Goal: Transaction & Acquisition: Subscribe to service/newsletter

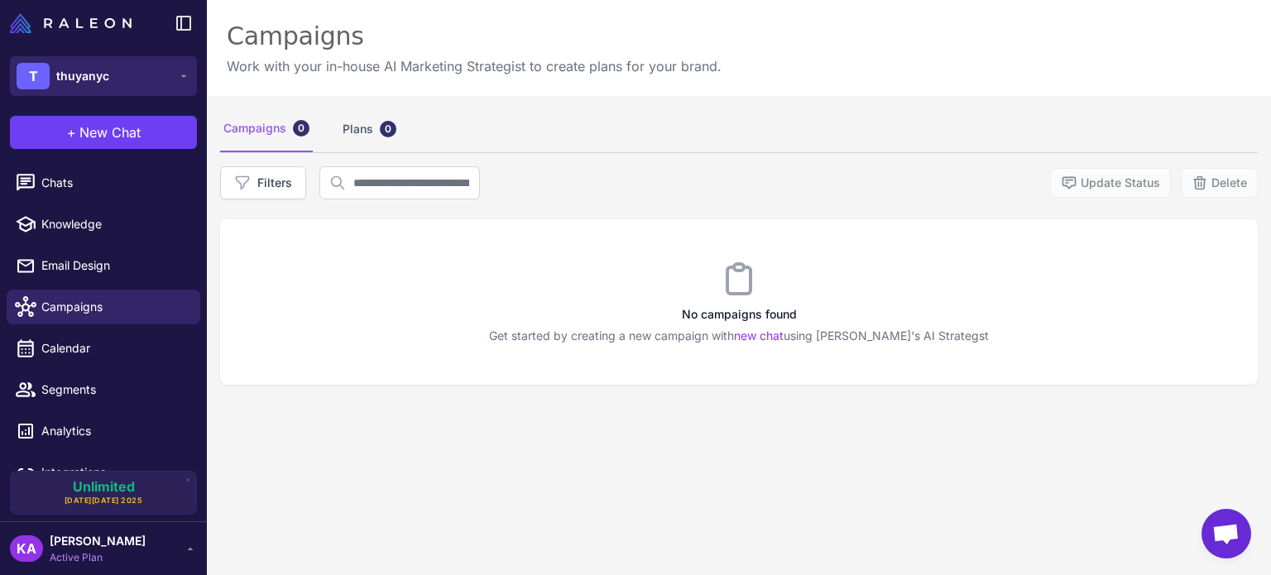
click at [86, 76] on span "thuyanyc" at bounding box center [82, 76] width 53 height 18
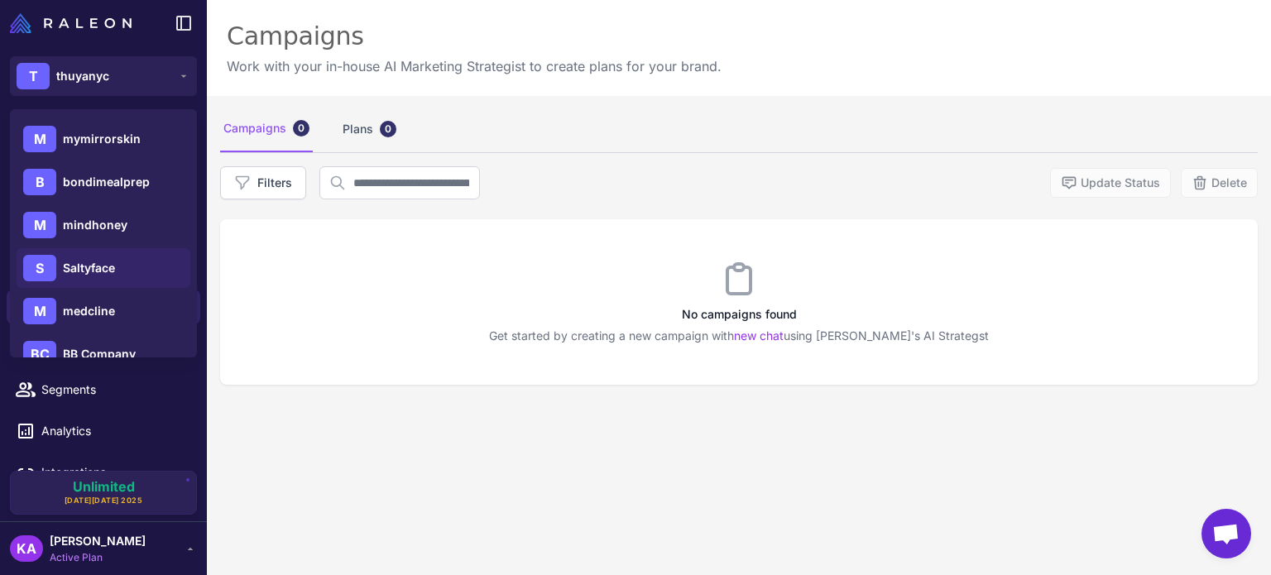
scroll to position [165, 0]
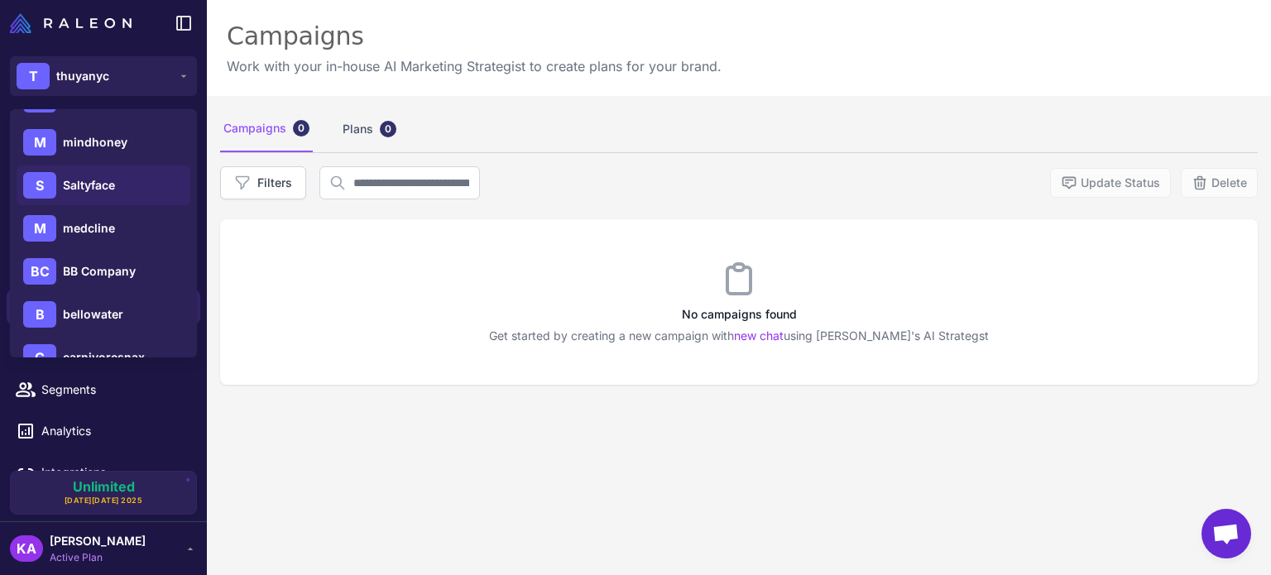
click at [90, 185] on span "Saltyface" at bounding box center [89, 185] width 52 height 18
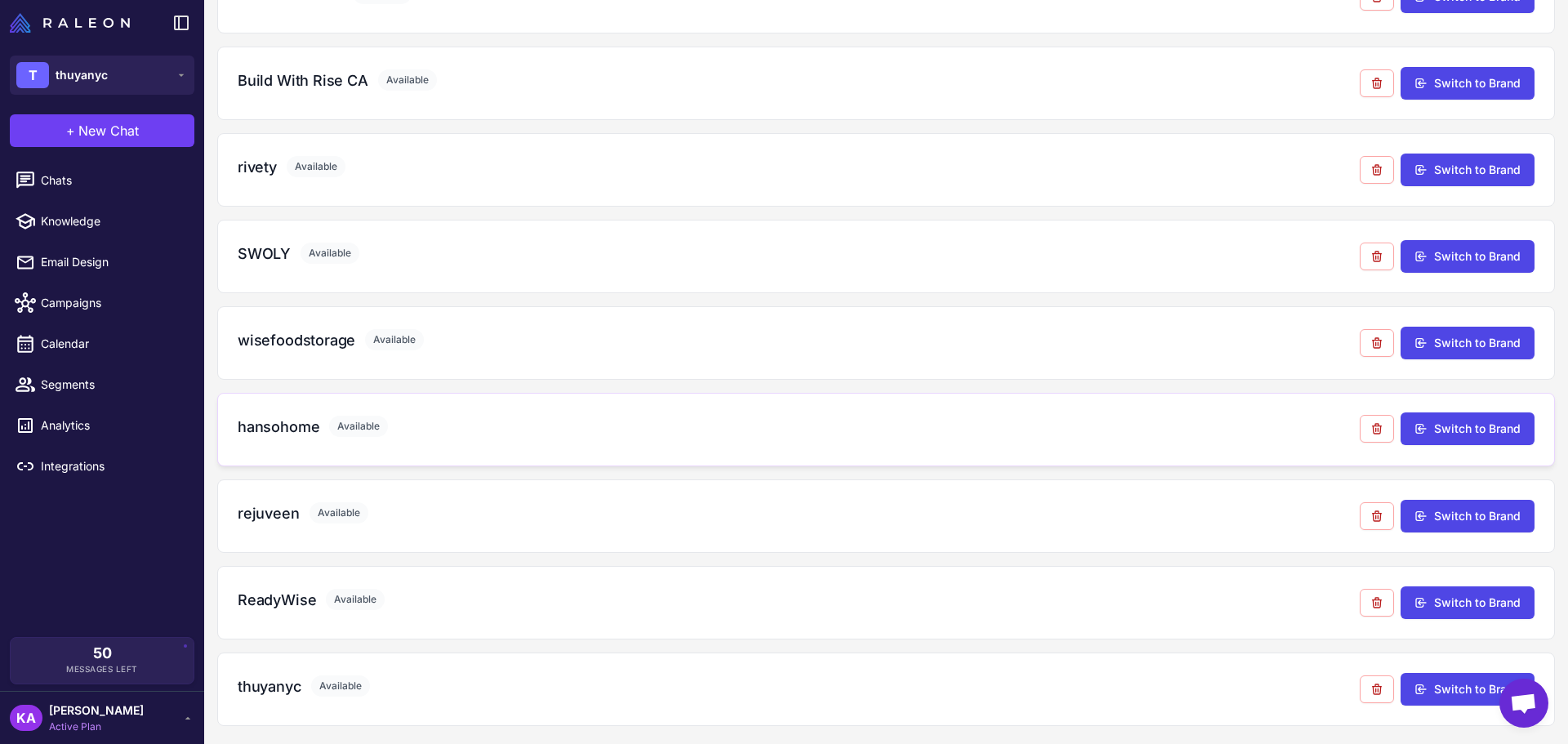
scroll to position [1185, 0]
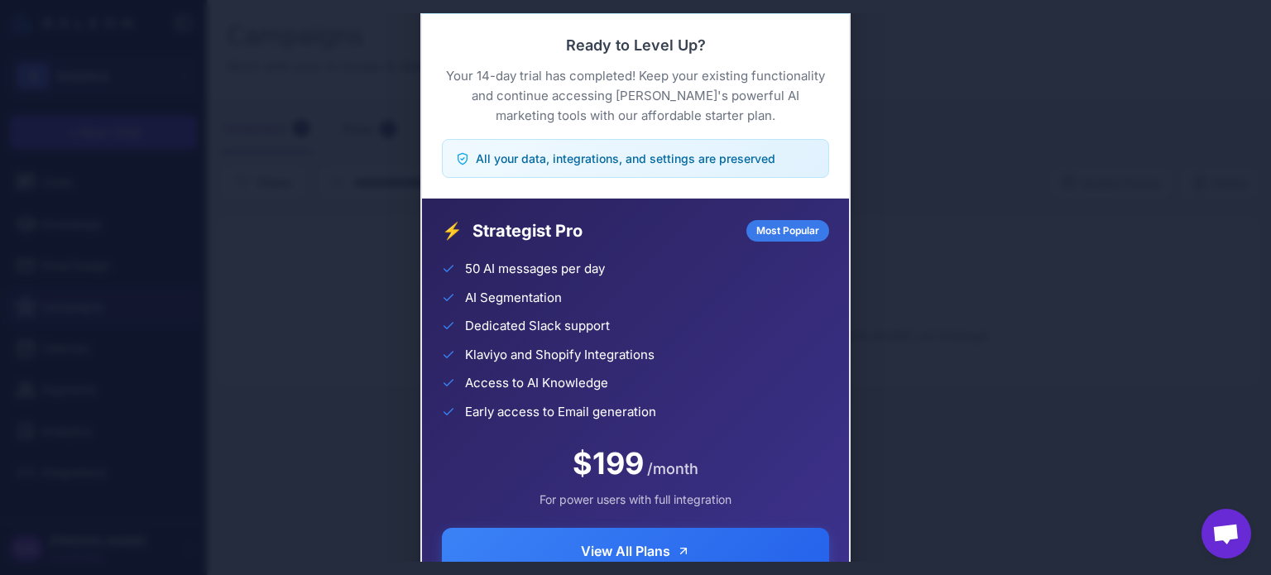
click at [362, 124] on div "Trial Complete Continue your AI marketing journey Ready to Level Up? Your 14-da…" at bounding box center [635, 287] width 1271 height 549
click at [1195, 371] on div "Trial Complete Continue your AI marketing journey Ready to Level Up? Your 14-da…" at bounding box center [635, 287] width 1271 height 549
drag, startPoint x: 1195, startPoint y: 371, endPoint x: 884, endPoint y: 214, distance: 348.2
click at [1185, 366] on div "Trial Complete Continue your AI marketing journey Ready to Level Up? Your 14-da…" at bounding box center [635, 287] width 1271 height 549
click at [32, 37] on div "Trial Complete Continue your AI marketing journey Ready to Level Up? Your 14-da…" at bounding box center [635, 287] width 1271 height 549
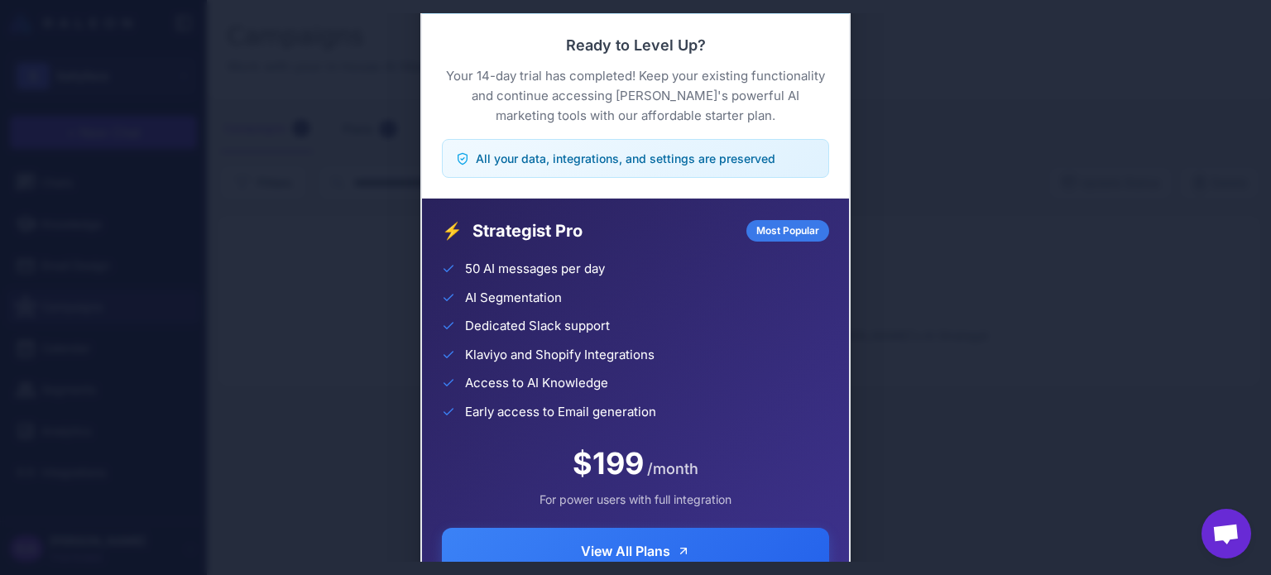
click at [778, 233] on div "Most Popular" at bounding box center [787, 231] width 83 height 22
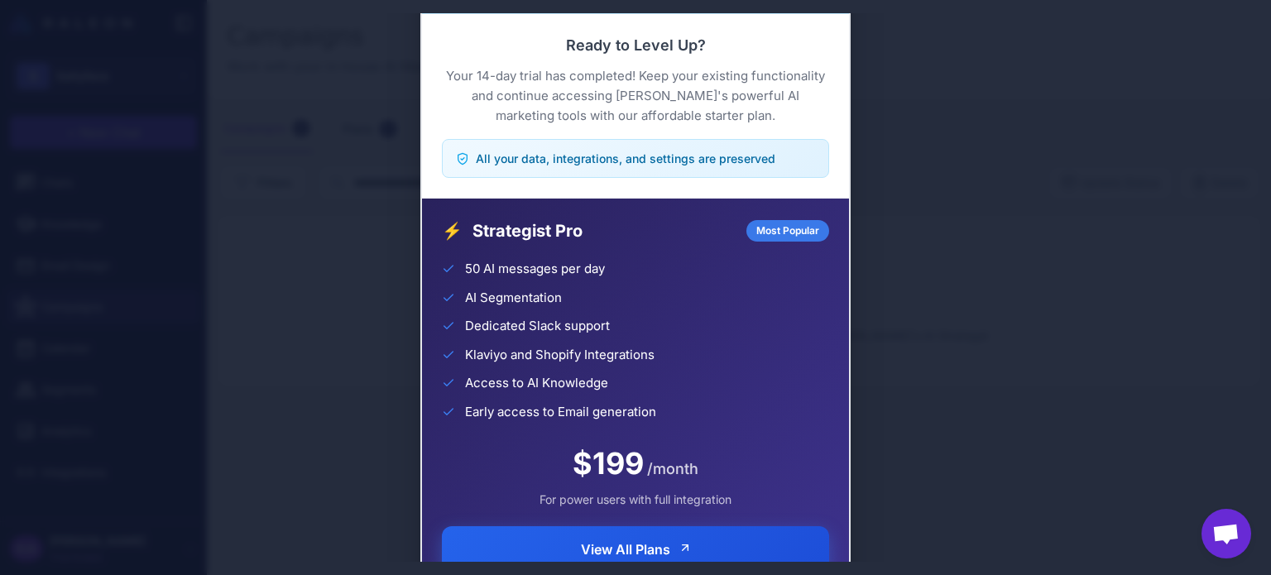
click at [705, 541] on button "View All Plans" at bounding box center [635, 549] width 387 height 46
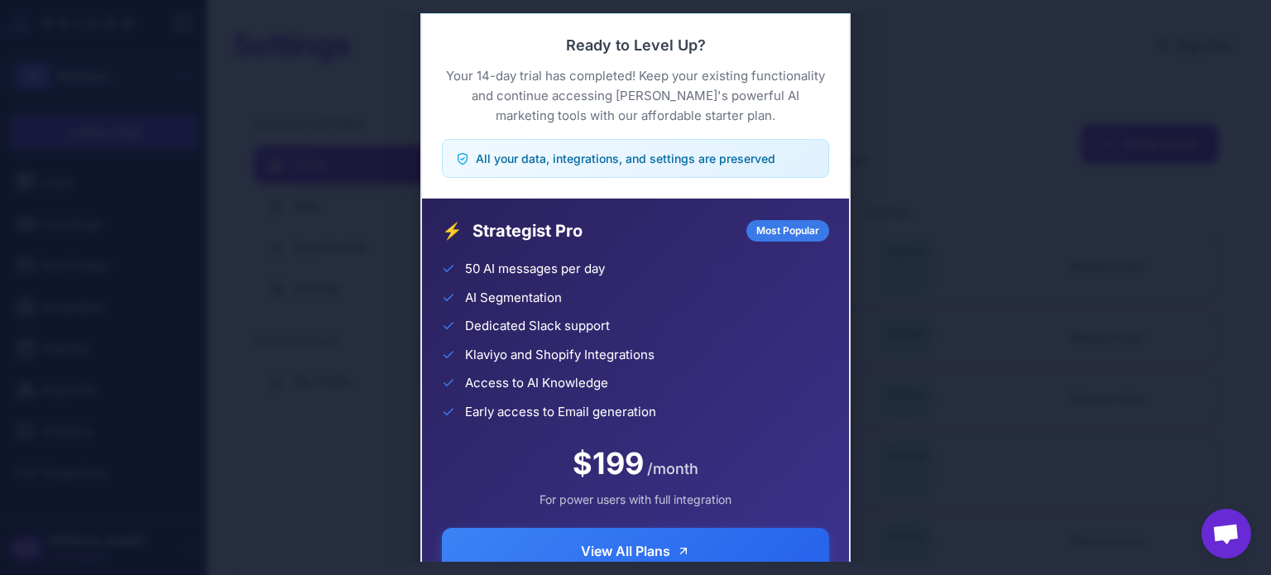
drag, startPoint x: 675, startPoint y: 70, endPoint x: 764, endPoint y: 92, distance: 91.1
click at [764, 92] on p "Your 14-day trial has completed! Keep your existing functionality and continue …" at bounding box center [635, 96] width 387 height 60
click at [621, 160] on span "All your data, integrations, and settings are preserved" at bounding box center [626, 158] width 300 height 17
click at [769, 245] on div "⚡ Strategist Pro Most Popular 50 AI messages per day AI Segmentation Dedicated …" at bounding box center [635, 397] width 427 height 396
click at [775, 236] on div "Most Popular" at bounding box center [787, 231] width 83 height 22
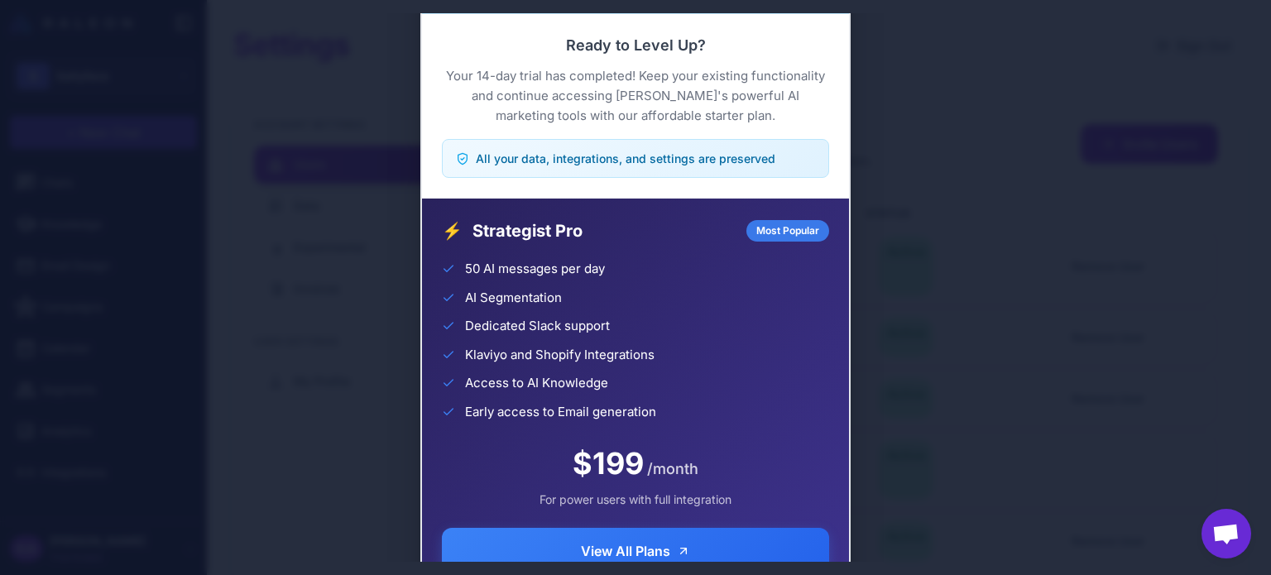
click at [908, 189] on div "Trial Complete Continue your AI marketing journey Ready to Level Up? Your 14-da…" at bounding box center [635, 287] width 1271 height 549
click at [252, 79] on div "Trial Complete Continue your AI marketing journey Ready to Level Up? Your 14-da…" at bounding box center [635, 287] width 1271 height 549
click at [873, 138] on div "Trial Complete Continue your AI marketing journey Ready to Level Up? Your 14-da…" at bounding box center [635, 287] width 1271 height 549
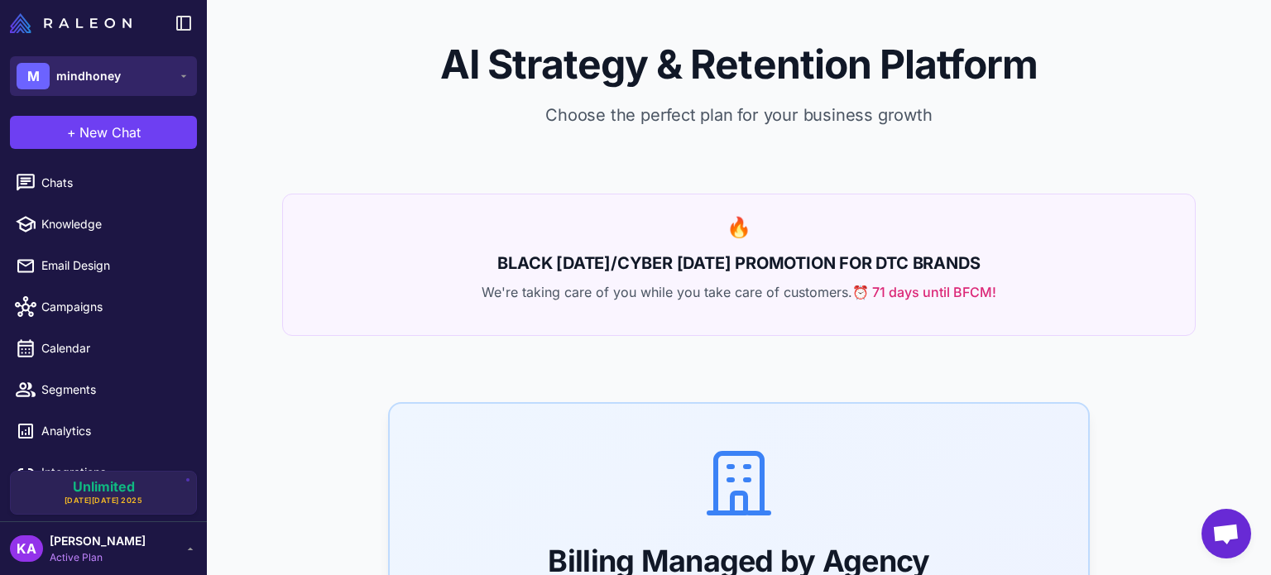
click at [79, 79] on span "mindhoney" at bounding box center [88, 76] width 65 height 18
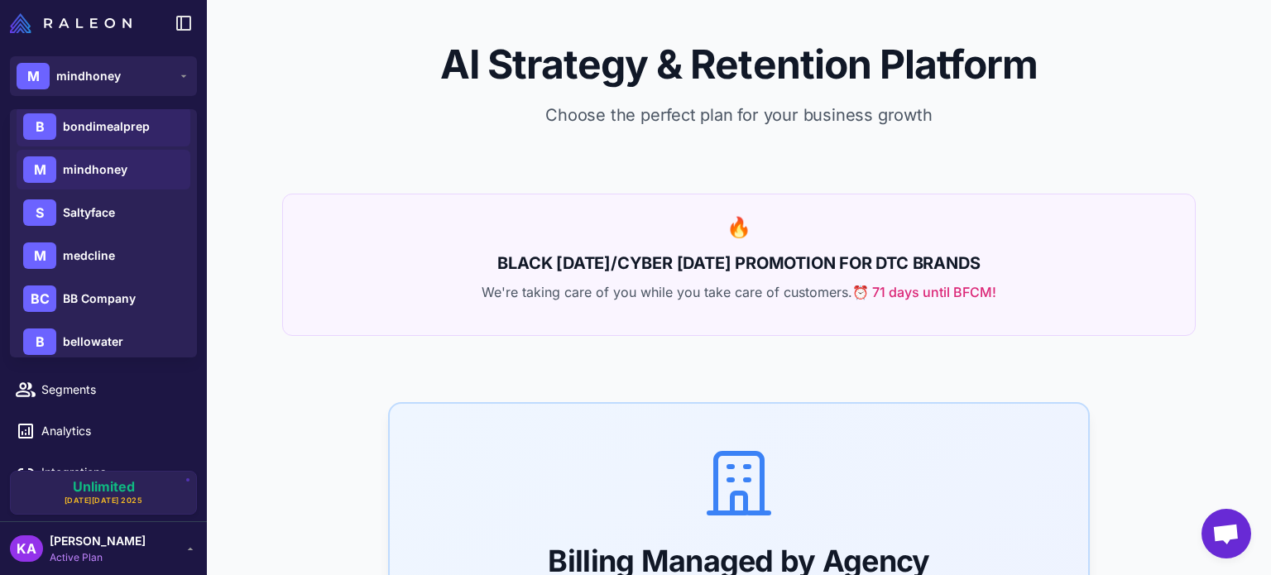
scroll to position [165, 0]
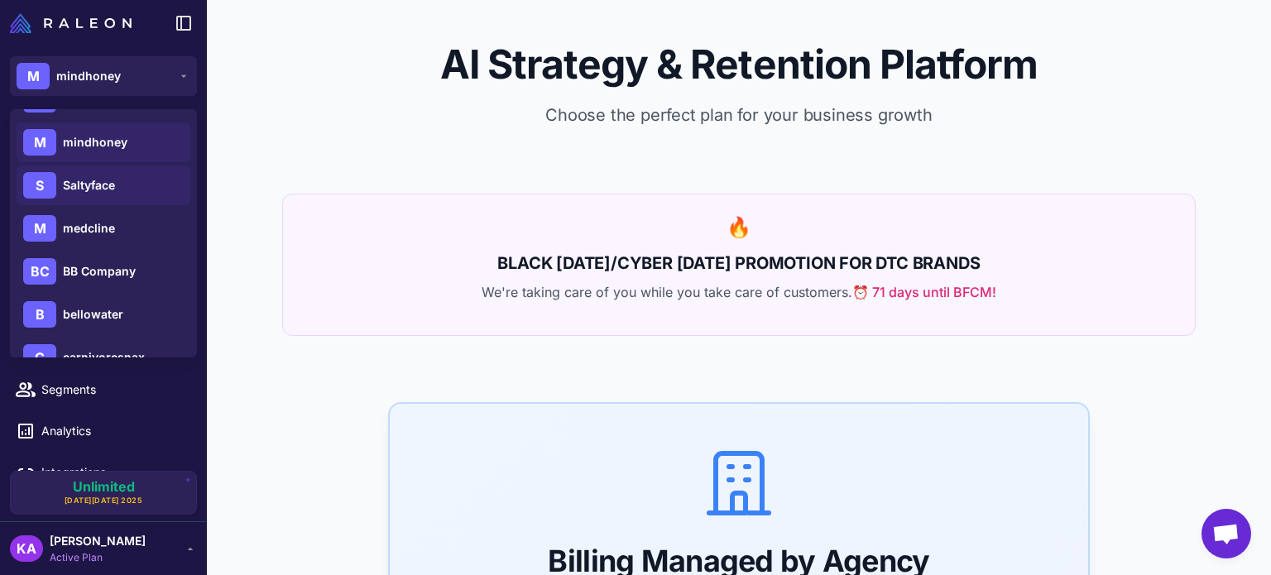
click at [91, 177] on span "Saltyface" at bounding box center [89, 185] width 52 height 18
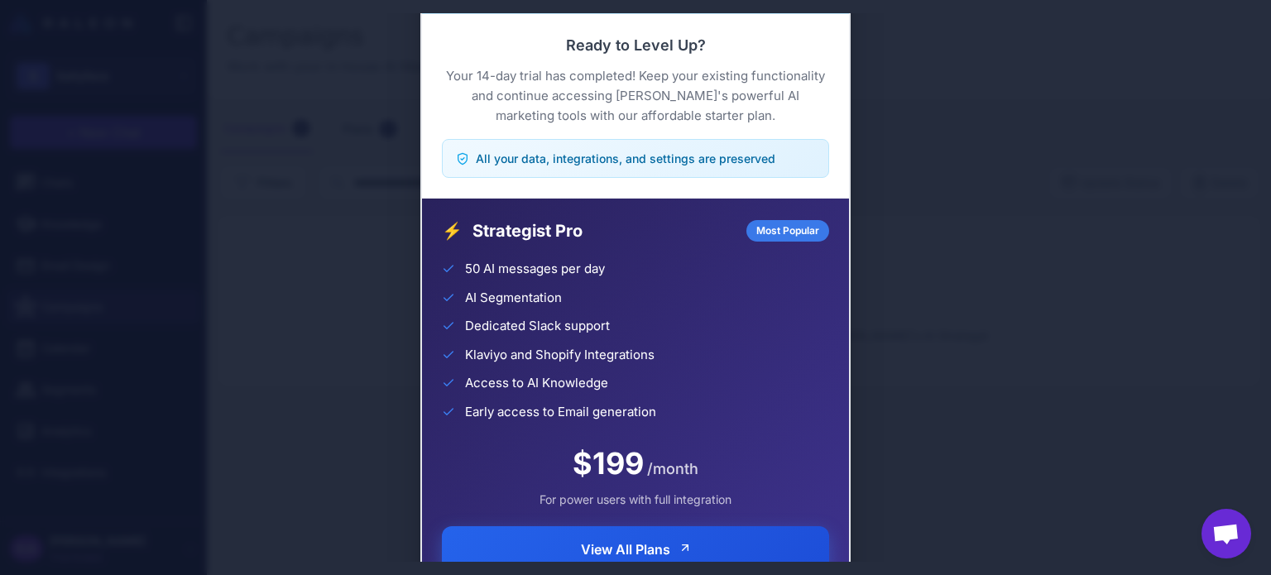
click at [609, 542] on span "View All Plans" at bounding box center [625, 550] width 89 height 20
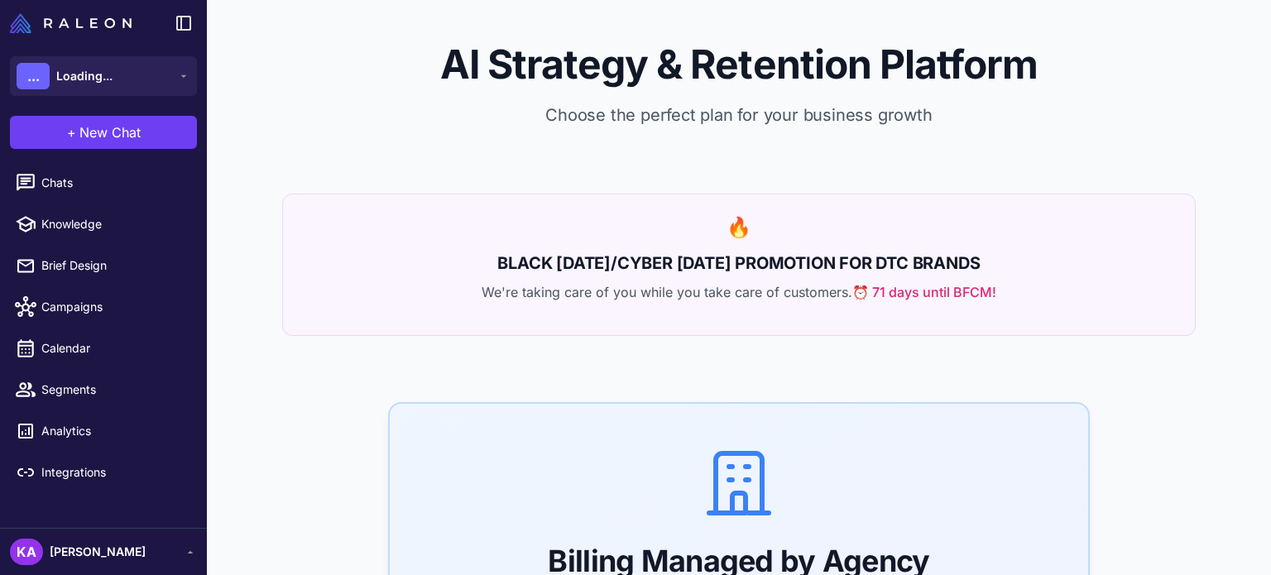
click at [70, 74] on span "Loading..." at bounding box center [84, 76] width 56 height 18
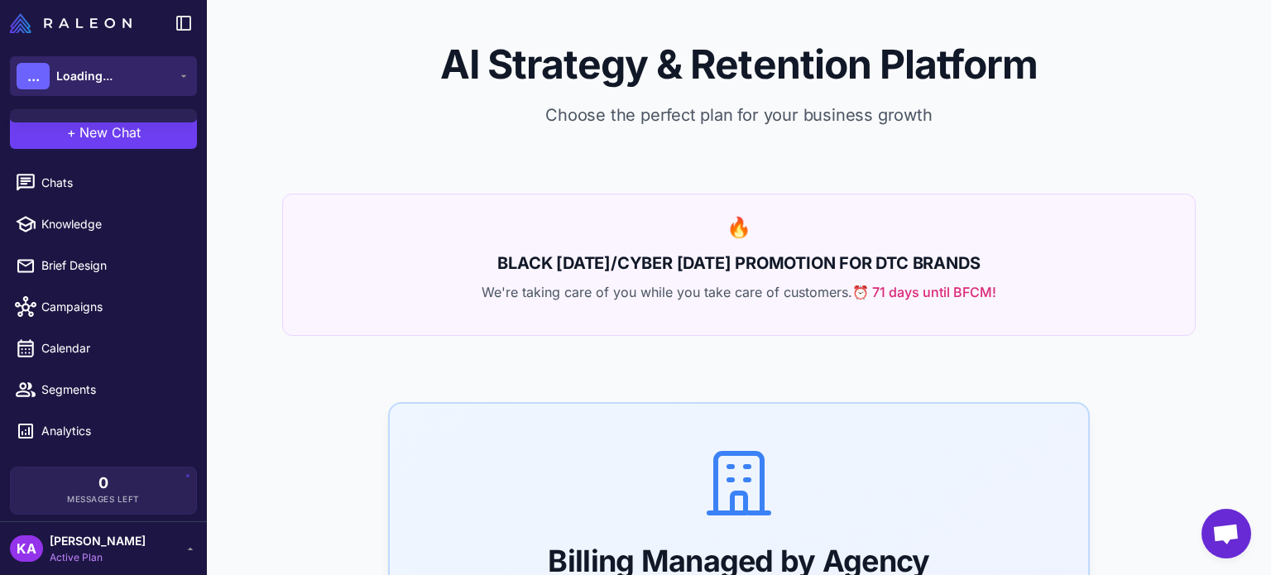
click at [88, 81] on span "Loading..." at bounding box center [84, 76] width 56 height 18
click at [145, 63] on button "M mindhoney" at bounding box center [103, 76] width 187 height 40
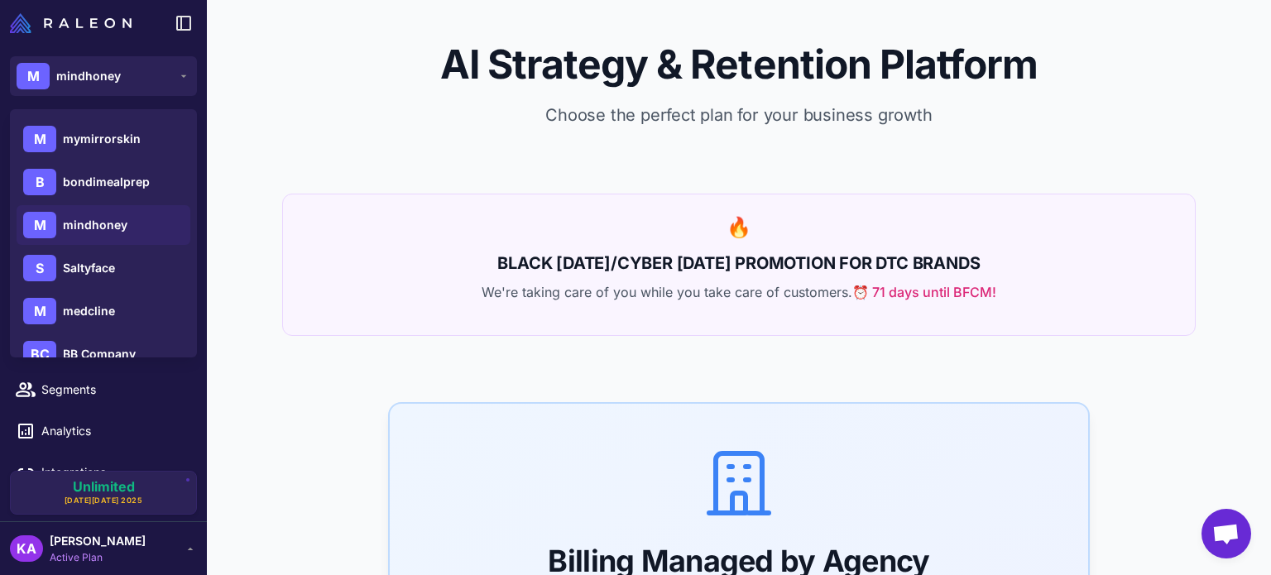
scroll to position [165, 0]
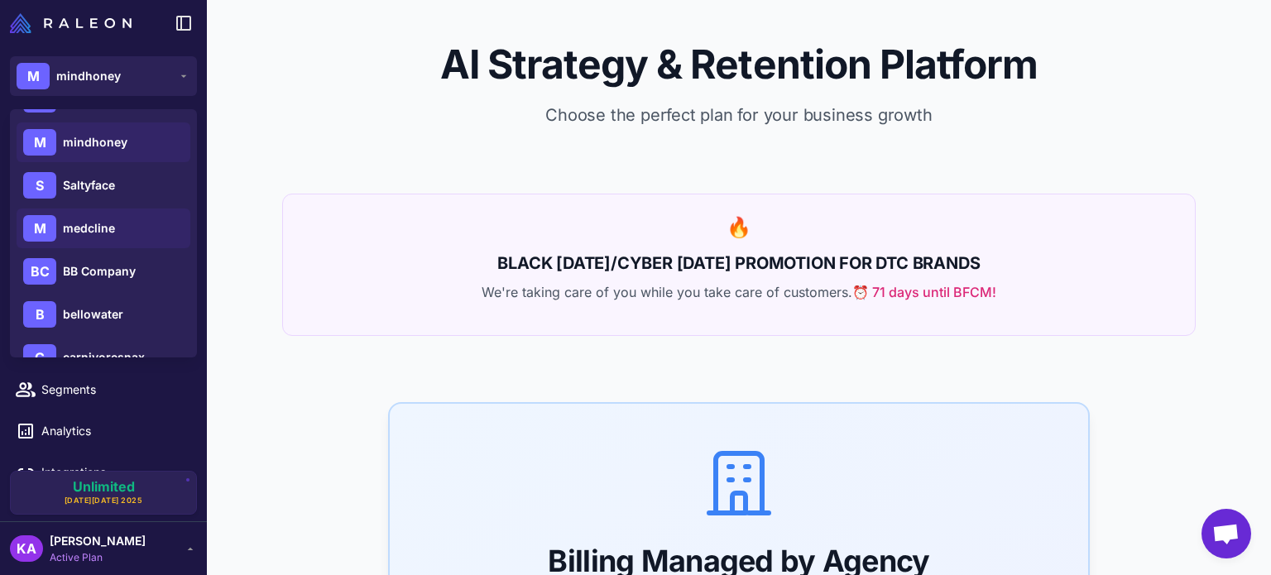
click at [96, 221] on span "medcline" at bounding box center [89, 228] width 52 height 18
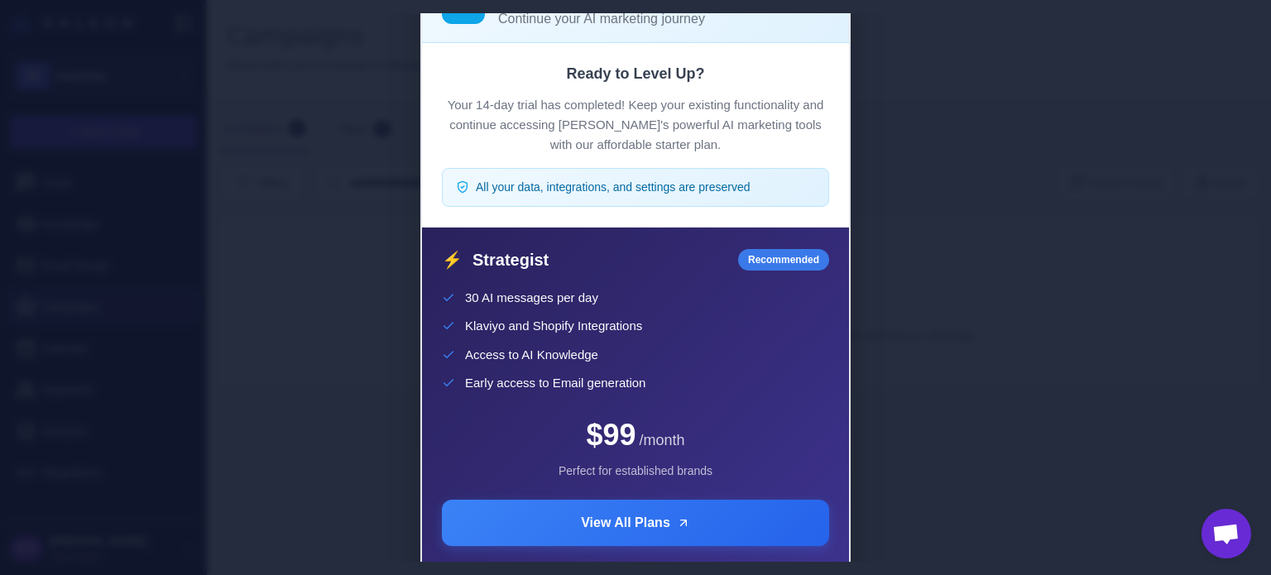
click at [911, 284] on div "Trial Complete Continue your AI marketing journey Ready to Level Up? Your 14-da…" at bounding box center [635, 287] width 1271 height 549
